Goal: Ask a question: Ask a question

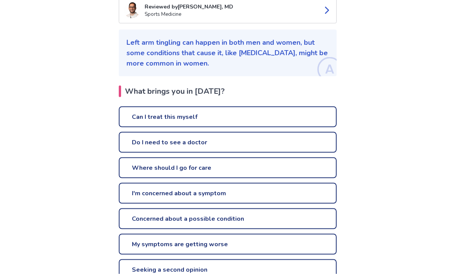
scroll to position [102, 0]
click at [291, 136] on link "Do I need to see a doctor" at bounding box center [228, 141] width 218 height 21
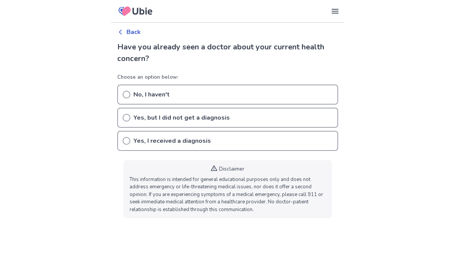
click at [132, 95] on div "No, I haven't" at bounding box center [227, 95] width 221 height 20
